Goal: Task Accomplishment & Management: Complete application form

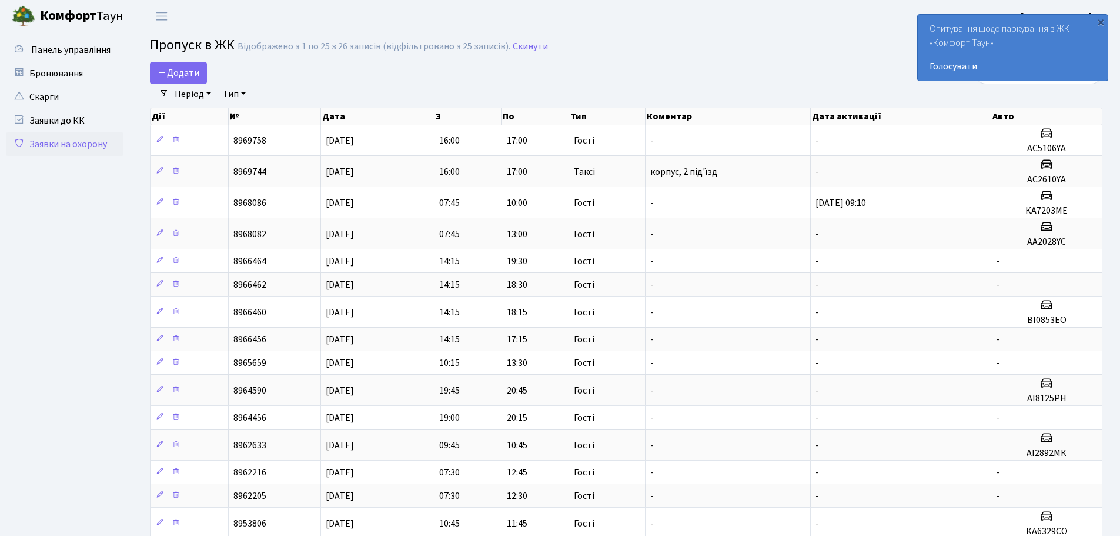
select select "25"
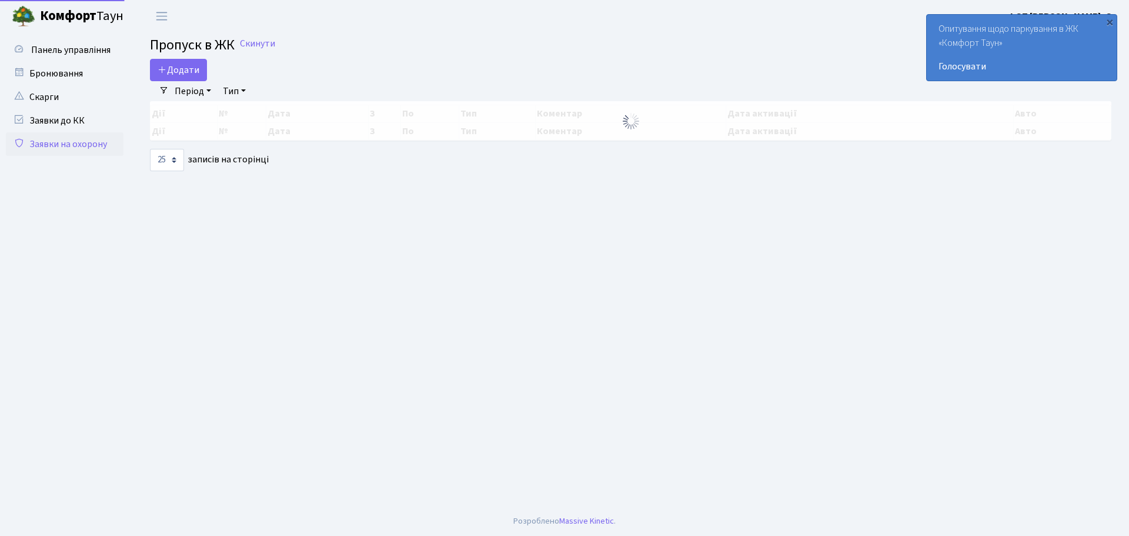
select select "25"
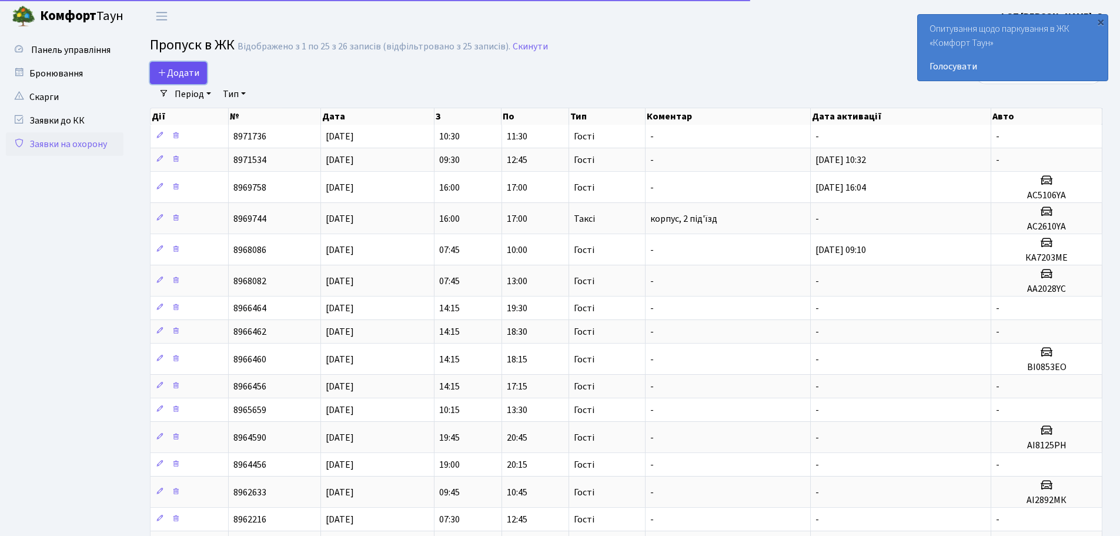
click at [162, 65] on link "Додати" at bounding box center [178, 73] width 57 height 22
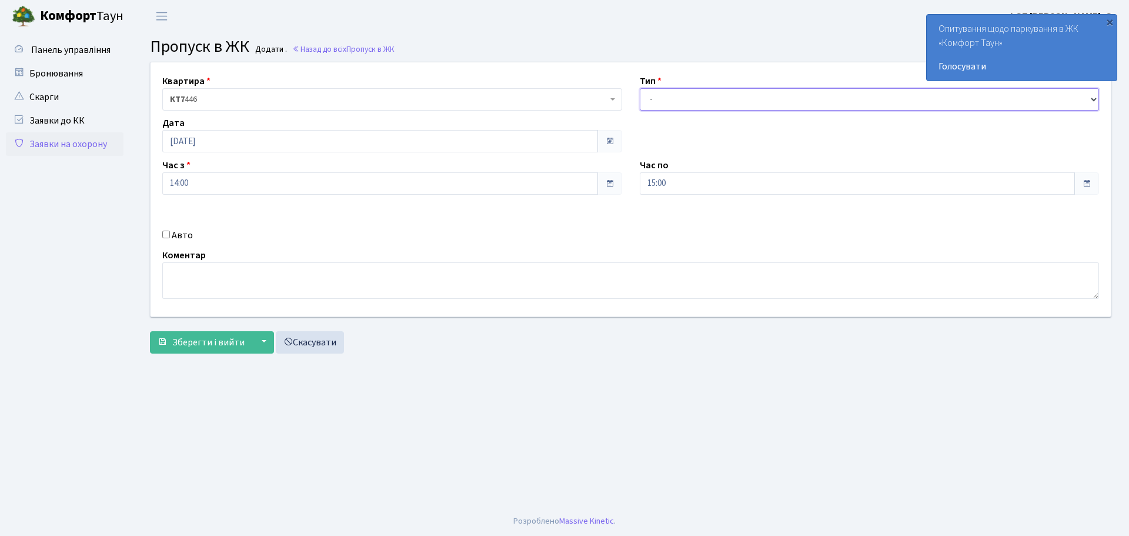
click at [653, 103] on select "- Доставка Таксі Гості Сервіс" at bounding box center [870, 99] width 460 height 22
select select "3"
click at [640, 88] on select "- Доставка Таксі Гості Сервіс" at bounding box center [870, 99] width 460 height 22
click at [417, 177] on input "14:00" at bounding box center [380, 183] width 436 height 22
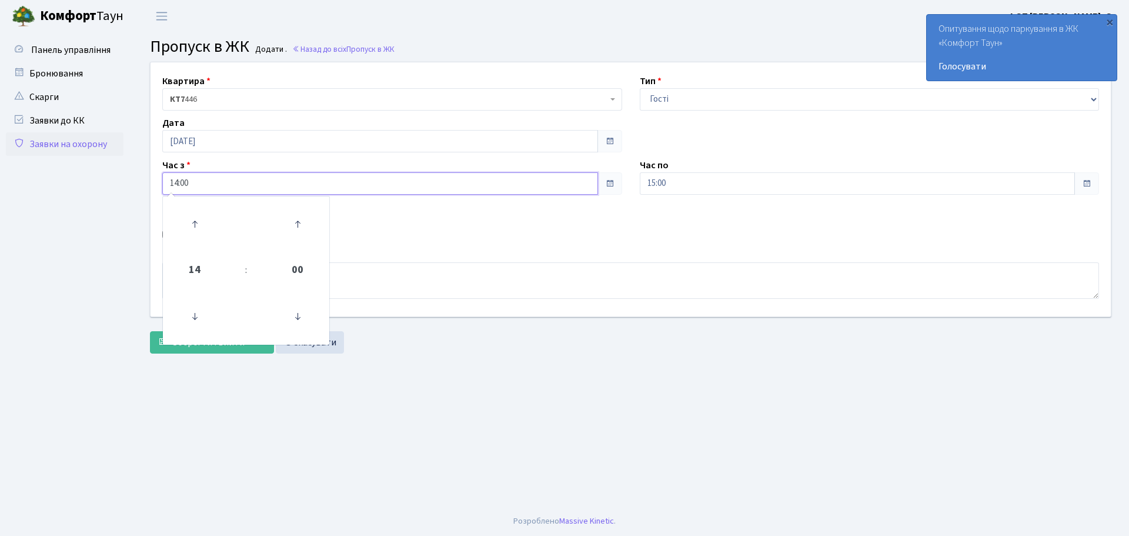
click at [417, 177] on input "14:00" at bounding box center [380, 183] width 436 height 22
type input "16:00"
click at [733, 186] on input "15:00" at bounding box center [858, 183] width 436 height 22
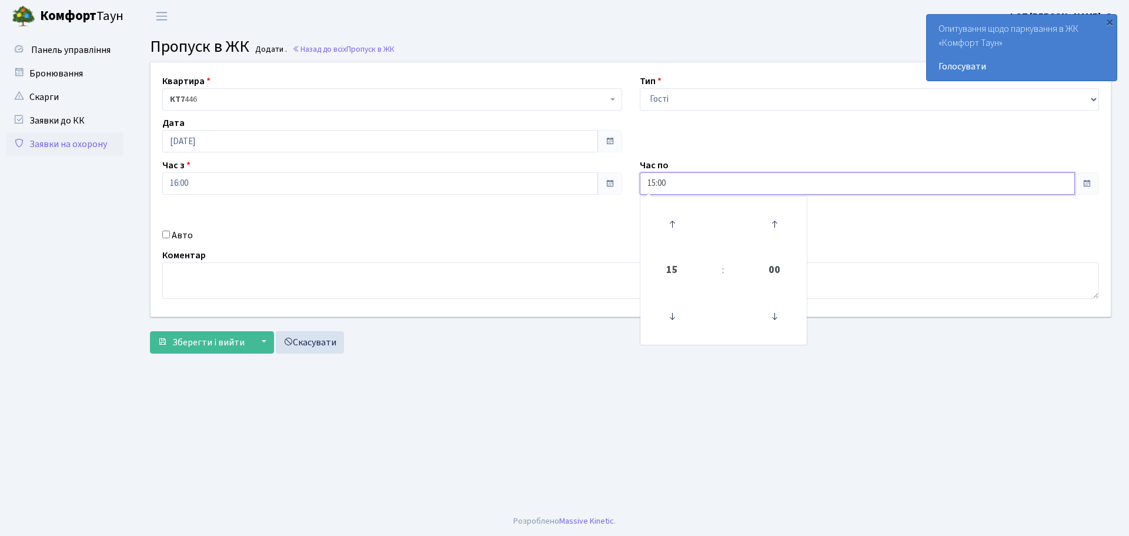
click at [733, 186] on input "15:00" at bounding box center [858, 183] width 436 height 22
type input "18:00"
click at [168, 232] on input "Авто" at bounding box center [166, 234] width 8 height 8
checkbox input "true"
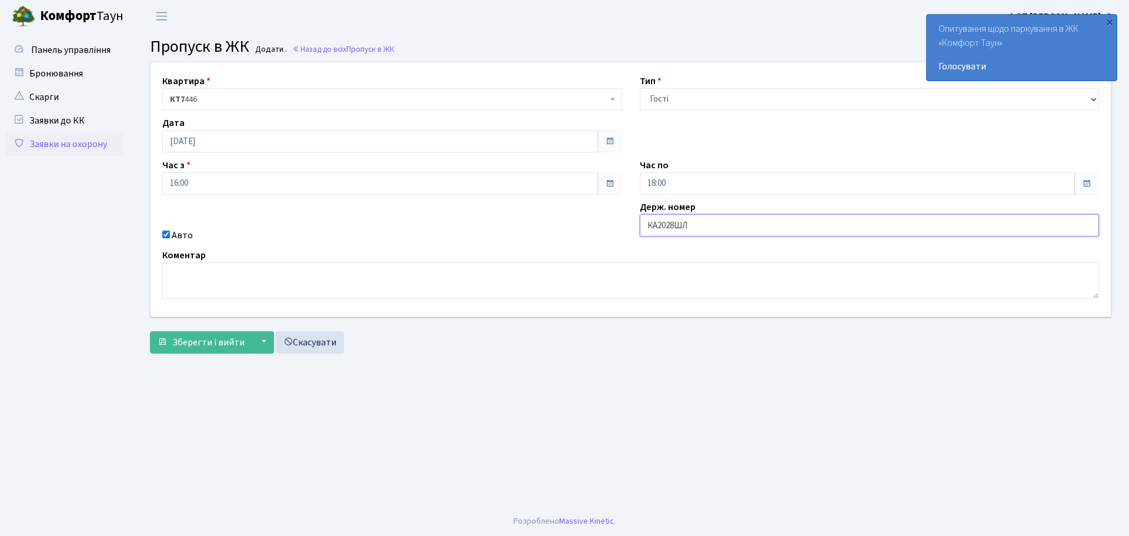
type input "КА2028ШЛ"
